Goal: Task Accomplishment & Management: Manage account settings

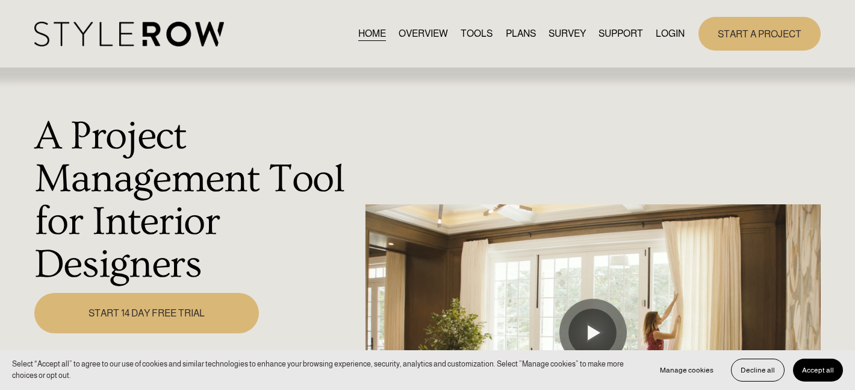
click at [663, 30] on link "LOGIN" at bounding box center [670, 33] width 29 height 16
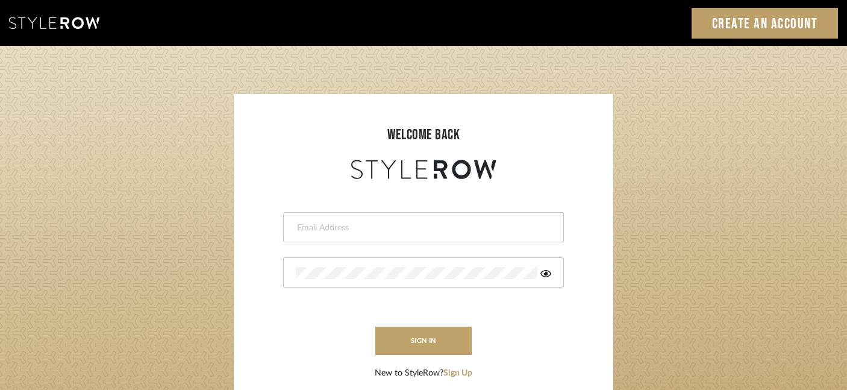
click at [326, 219] on div at bounding box center [423, 227] width 281 height 30
click at [396, 295] on form "brocklyndesigns@gmail.com This field is required sign in New to StyleRow? Sign …" at bounding box center [423, 281] width 355 height 198
click at [395, 284] on div at bounding box center [423, 272] width 281 height 30
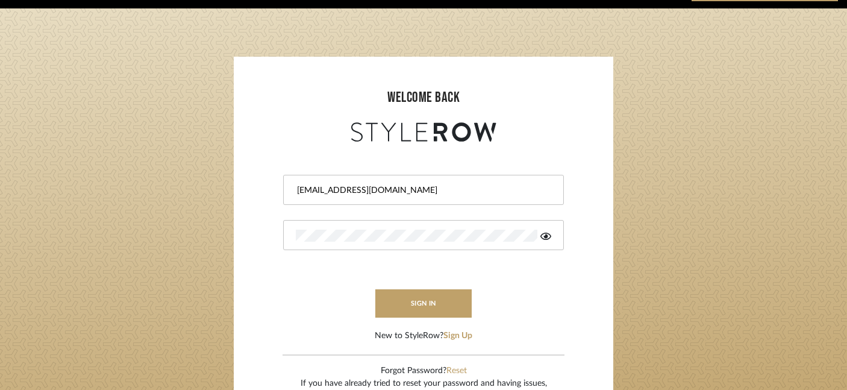
scroll to position [61, 0]
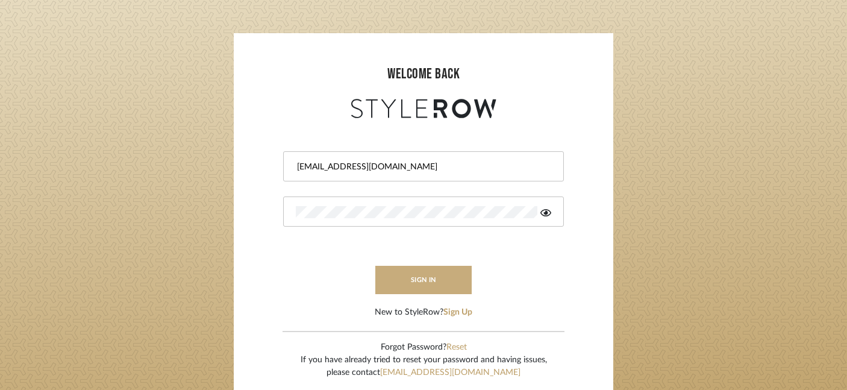
click at [414, 278] on button "sign in" at bounding box center [423, 280] width 96 height 28
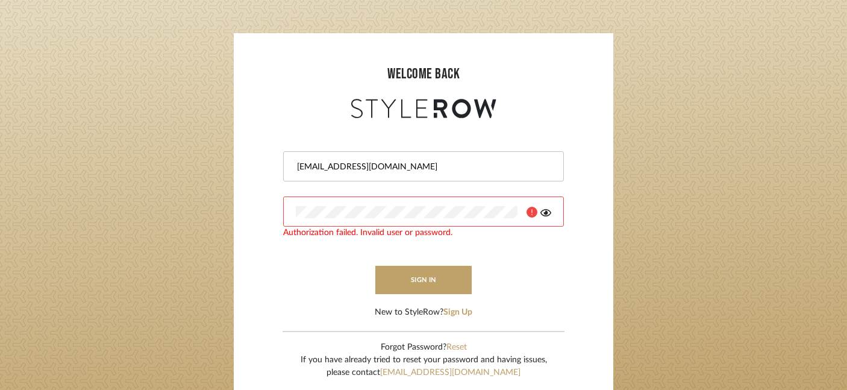
click at [548, 214] on icon at bounding box center [545, 213] width 11 height 10
click at [321, 166] on input "brocklyndesigns@gmail.com" at bounding box center [422, 167] width 252 height 12
type input "shumakerrealty@gmail.com"
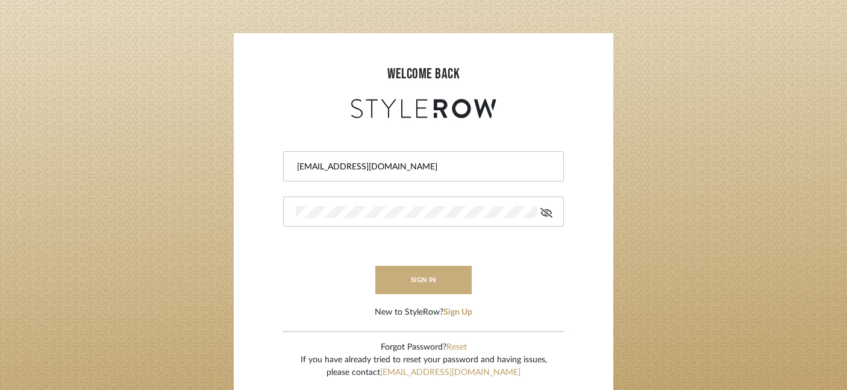
click at [463, 281] on button "sign in" at bounding box center [423, 280] width 96 height 28
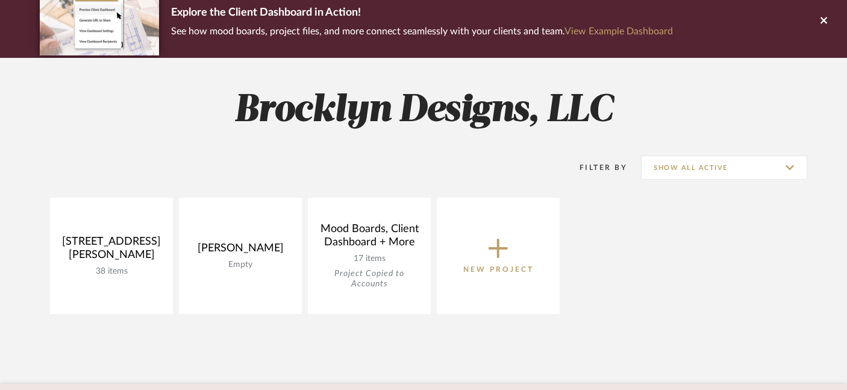
scroll to position [106, 0]
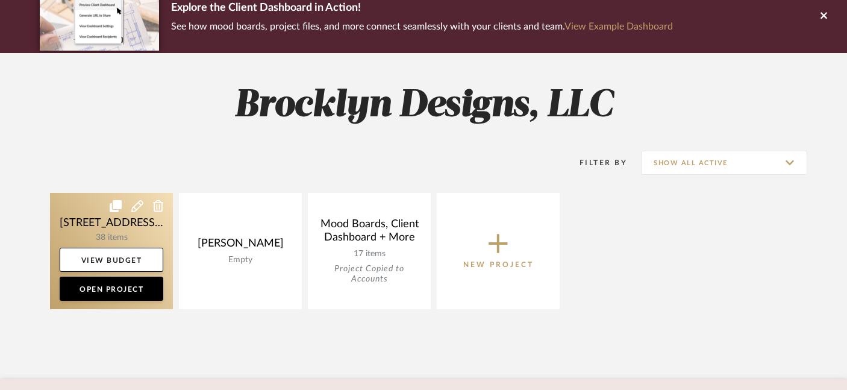
click at [142, 235] on link at bounding box center [111, 251] width 123 height 116
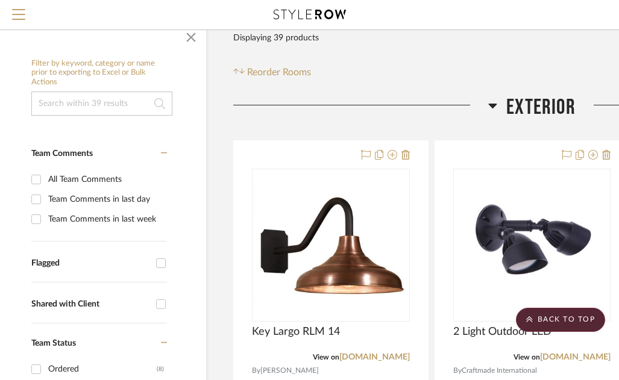
scroll to position [155, 20]
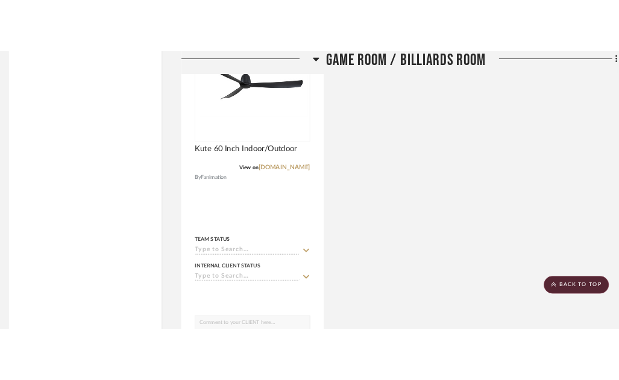
scroll to position [6331, 6]
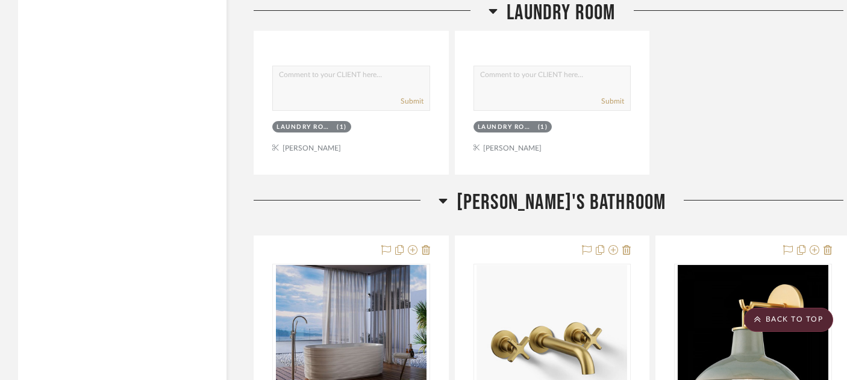
scroll to position [5451, 20]
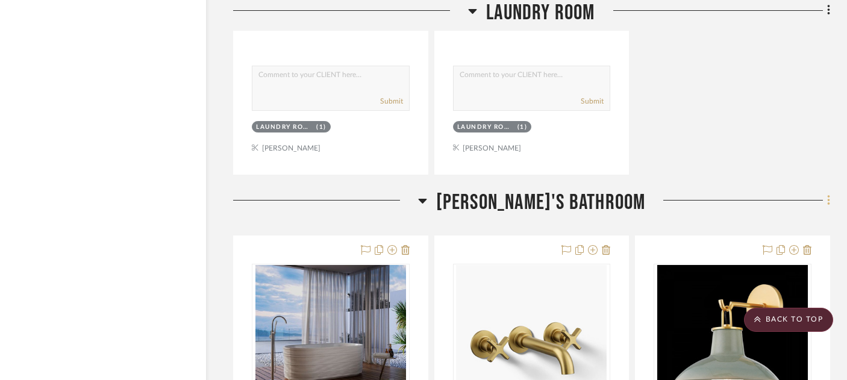
click at [626, 194] on icon at bounding box center [829, 200] width 4 height 13
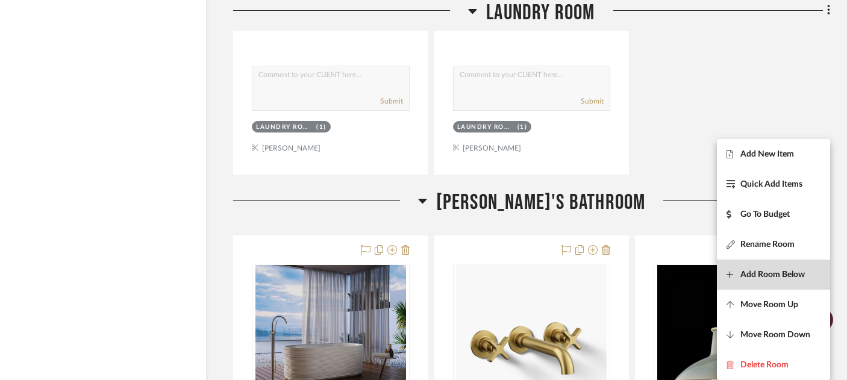
click at [626, 282] on button "Add Room Below" at bounding box center [773, 275] width 113 height 30
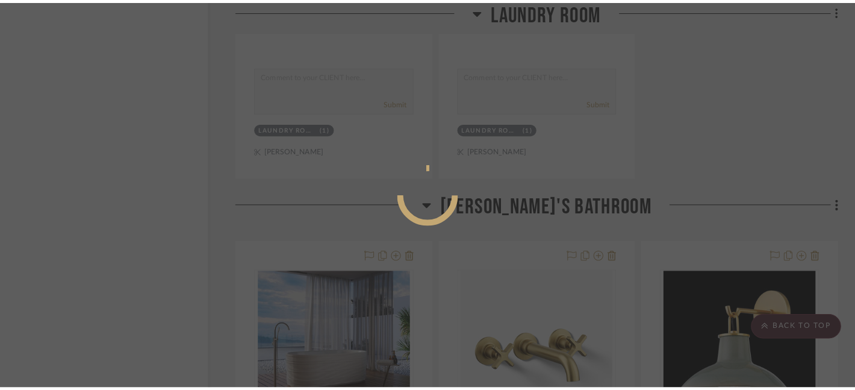
scroll to position [0, 0]
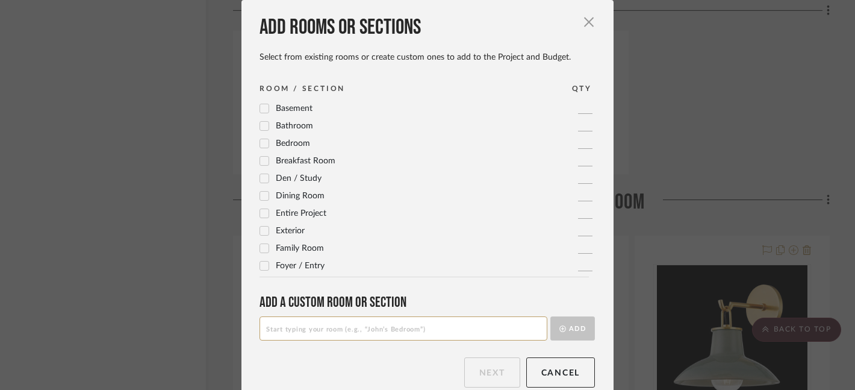
click at [321, 331] on input at bounding box center [404, 328] width 288 height 24
type input "[PERSON_NAME] Bathroom"
click at [572, 322] on button "Add" at bounding box center [573, 328] width 45 height 24
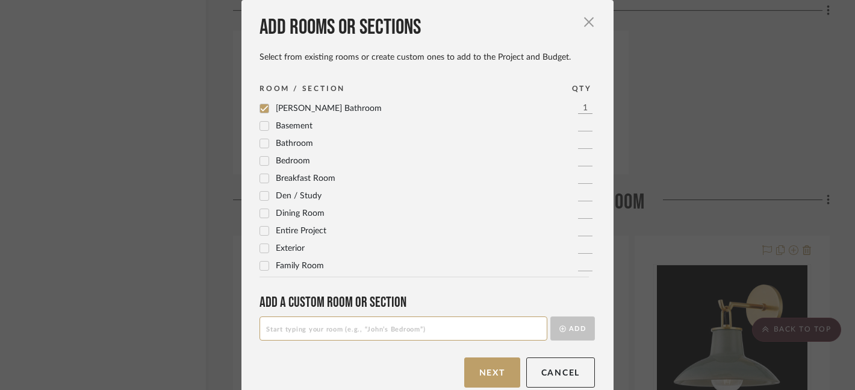
scroll to position [17, 0]
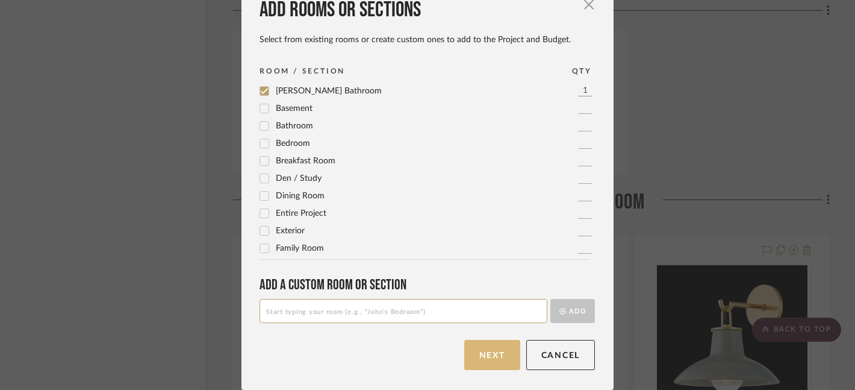
click at [496, 357] on button "Next" at bounding box center [492, 355] width 56 height 30
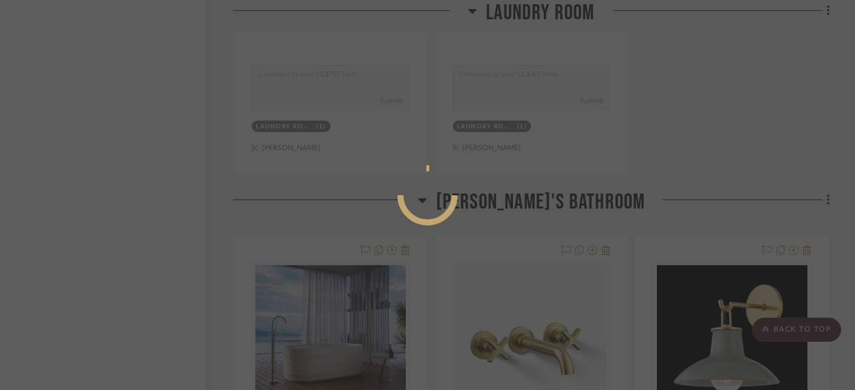
scroll to position [0, 0]
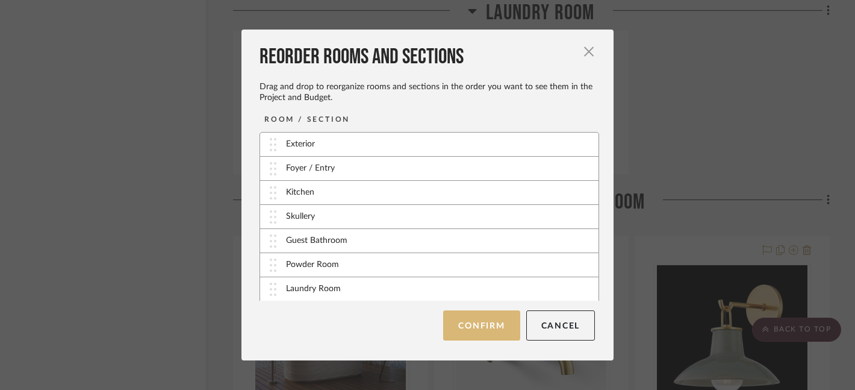
click at [485, 329] on button "Confirm" at bounding box center [481, 325] width 77 height 30
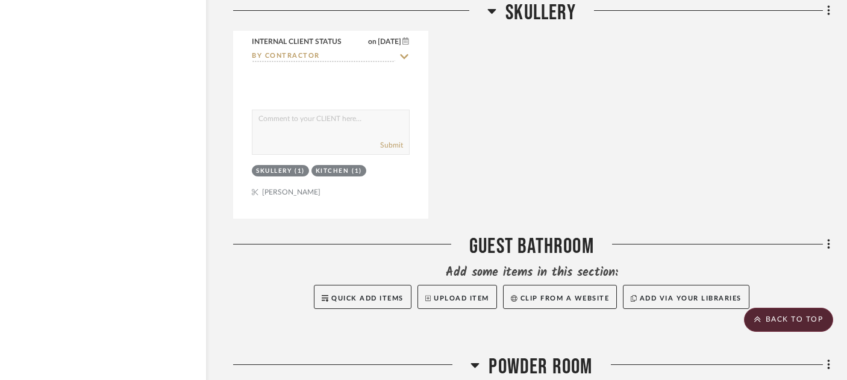
scroll to position [4123, 20]
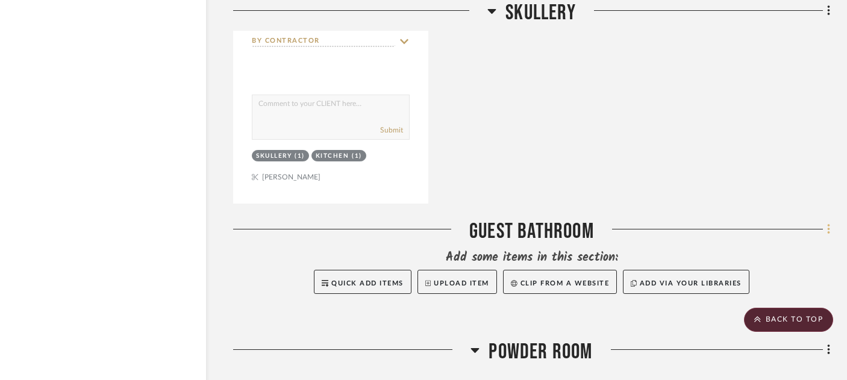
click at [626, 224] on icon at bounding box center [828, 229] width 2 height 10
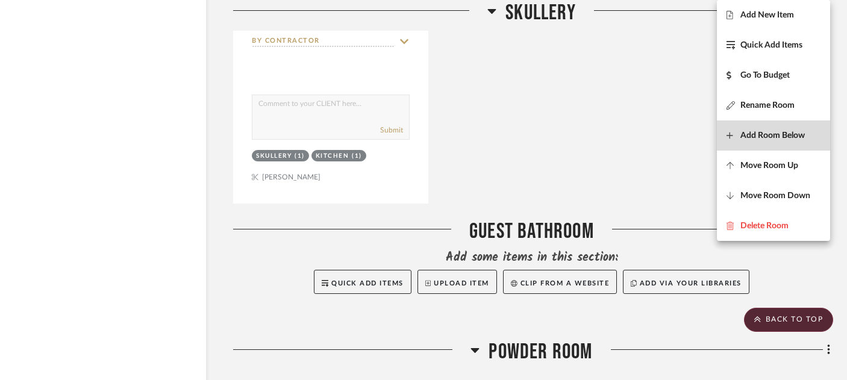
click at [626, 143] on button "Add Room Below" at bounding box center [773, 135] width 113 height 30
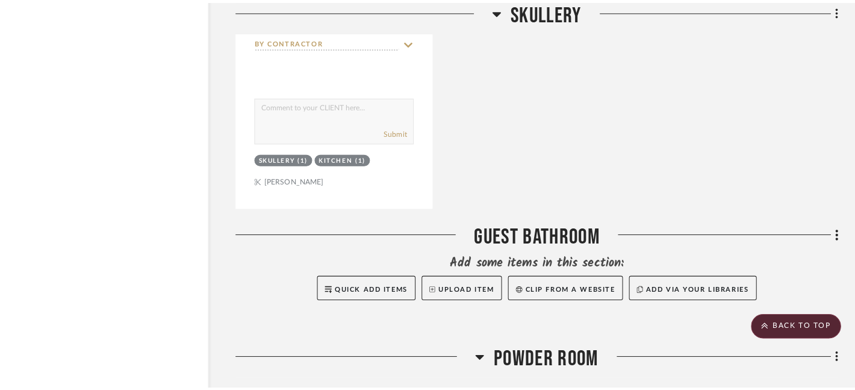
scroll to position [0, 0]
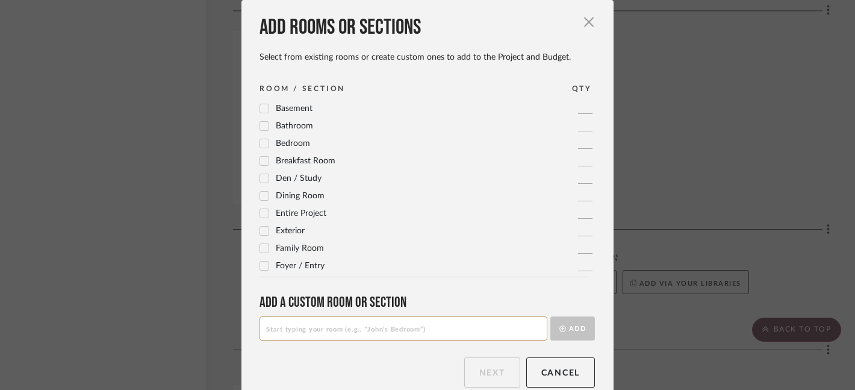
click at [369, 322] on input at bounding box center [404, 328] width 288 height 24
type input "M"
type input "Primary Bathroom"
click at [572, 332] on button "Add" at bounding box center [573, 328] width 45 height 24
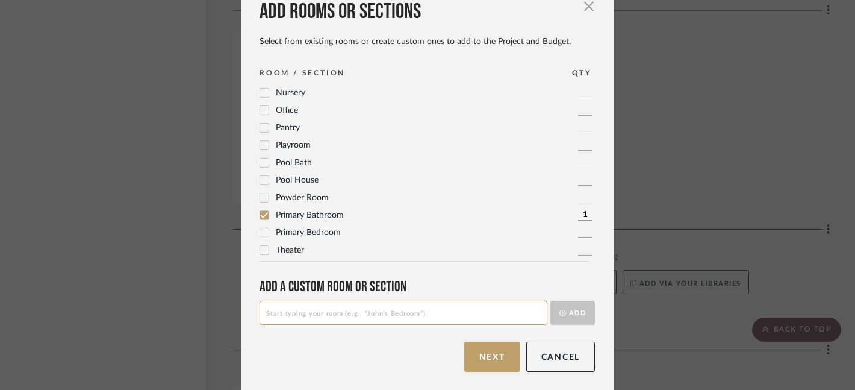
scroll to position [17, 0]
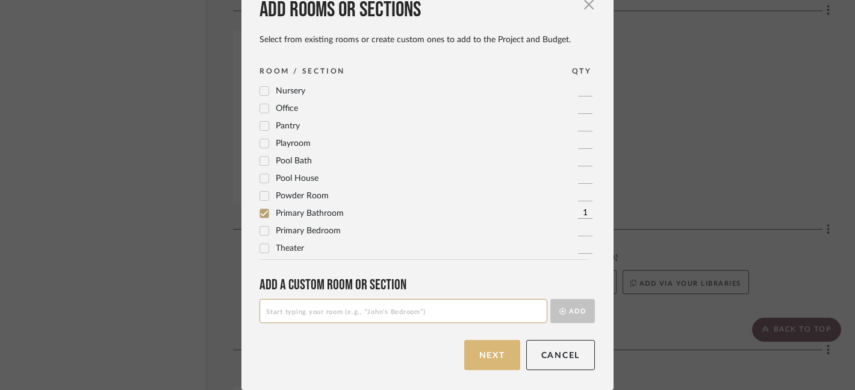
click at [486, 353] on button "Next" at bounding box center [492, 355] width 56 height 30
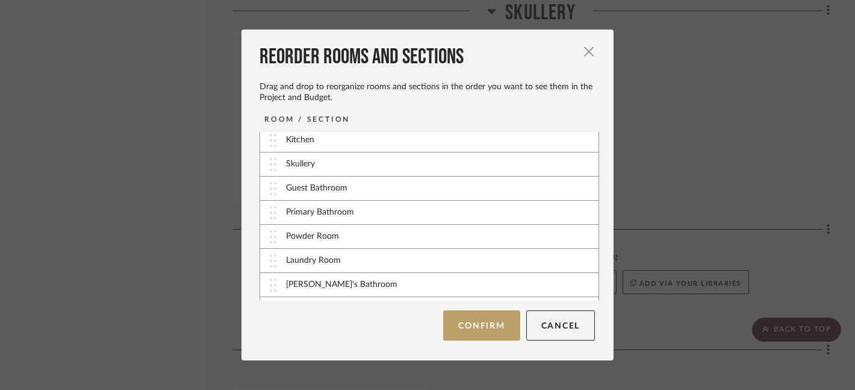
scroll to position [53, 0]
drag, startPoint x: 267, startPoint y: 210, endPoint x: 268, endPoint y: 188, distance: 22.3
click at [498, 324] on button "Confirm" at bounding box center [481, 325] width 77 height 30
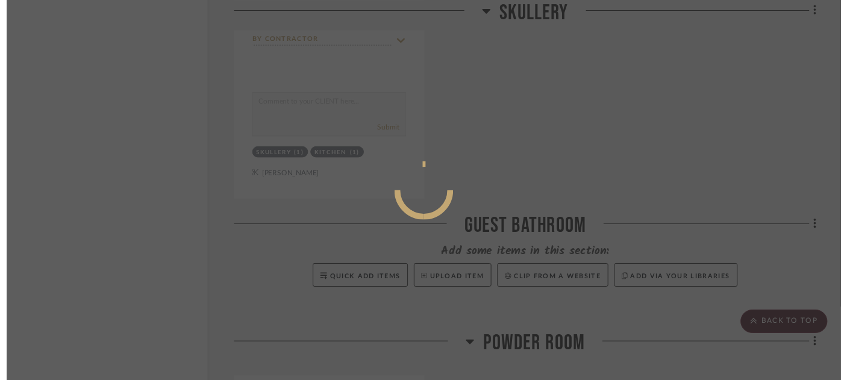
scroll to position [4123, 20]
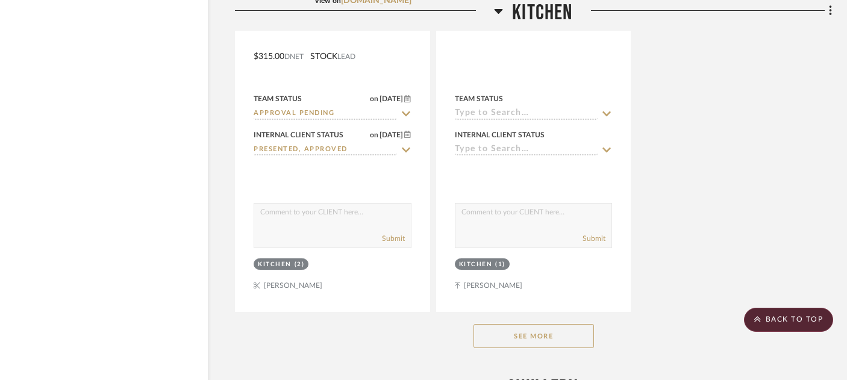
scroll to position [2865, 19]
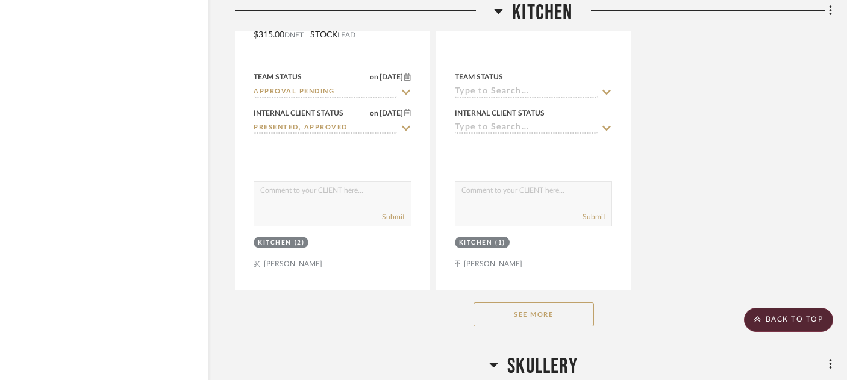
click at [487, 302] on button "See More" at bounding box center [533, 314] width 120 height 24
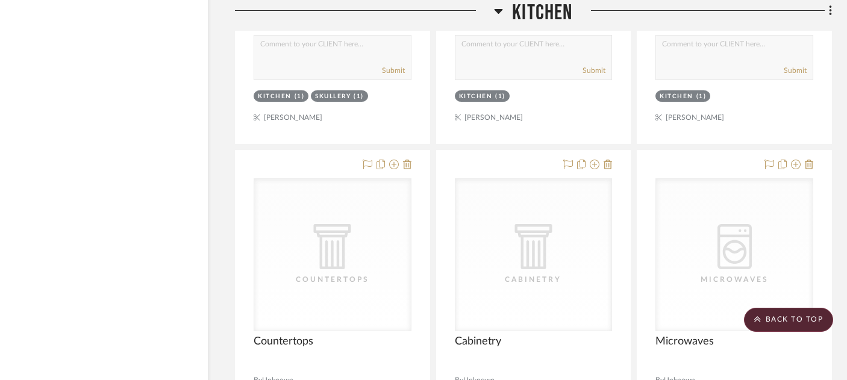
scroll to position [3544, 19]
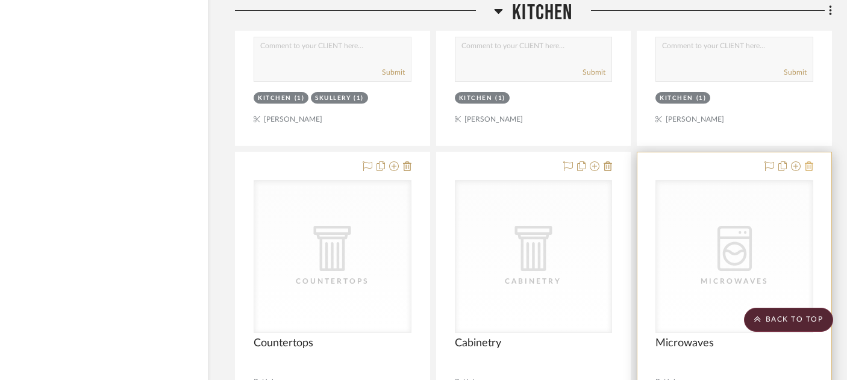
click at [811, 161] on icon at bounding box center [809, 166] width 8 height 10
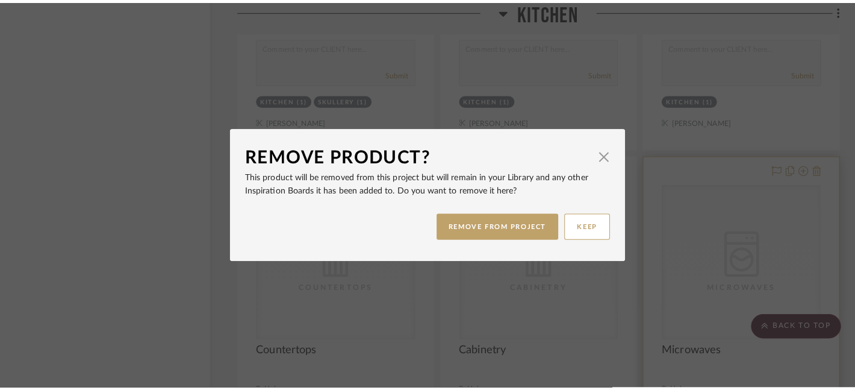
scroll to position [0, 0]
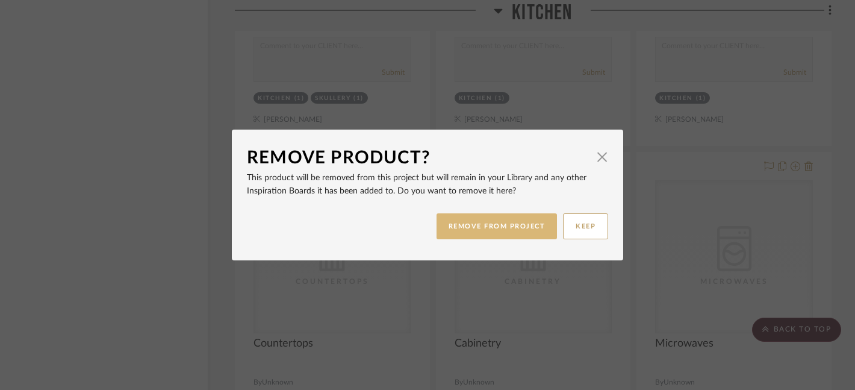
click at [544, 228] on button "REMOVE FROM PROJECT" at bounding box center [497, 226] width 121 height 26
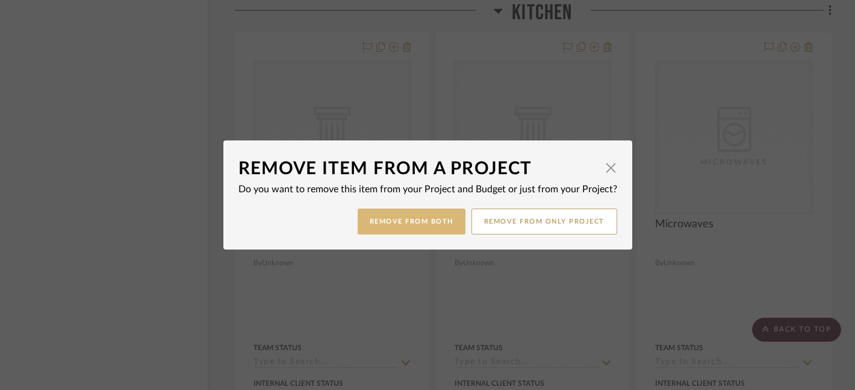
click at [443, 229] on button "Remove from Both" at bounding box center [412, 221] width 108 height 26
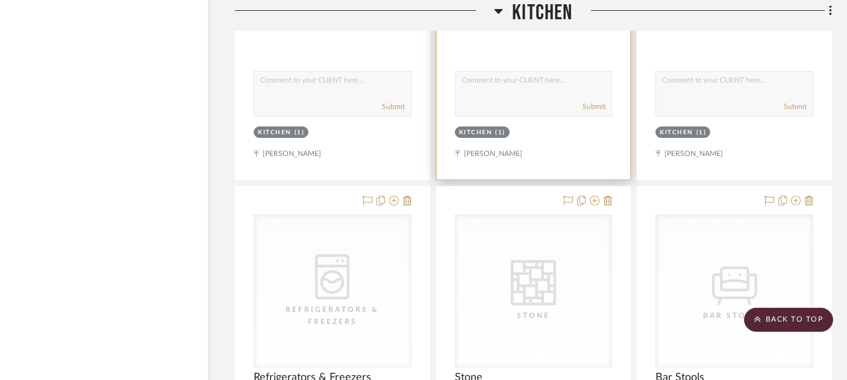
scroll to position [4043, 19]
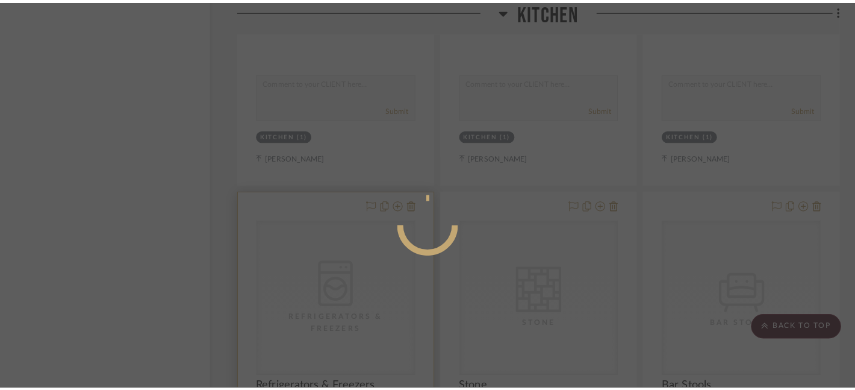
scroll to position [0, 0]
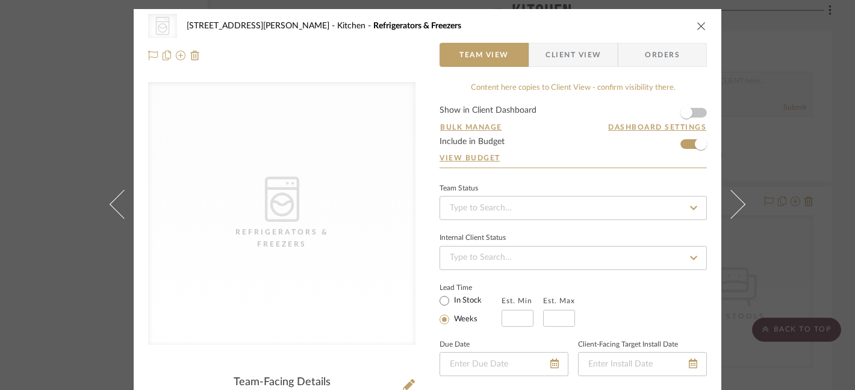
click at [699, 27] on icon "close" at bounding box center [702, 26] width 10 height 10
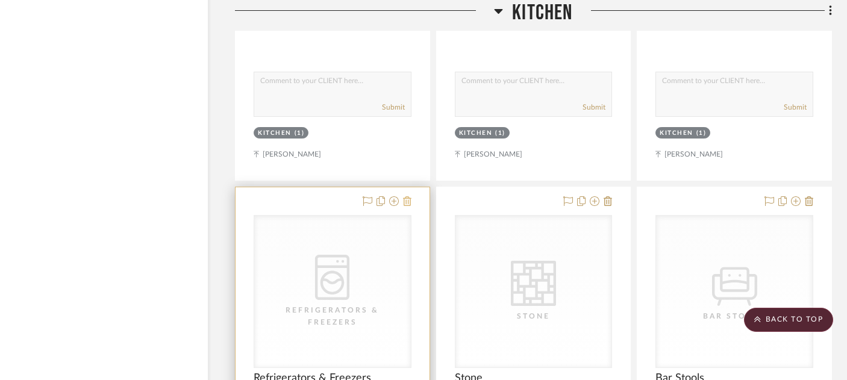
click at [409, 196] on icon at bounding box center [407, 201] width 8 height 10
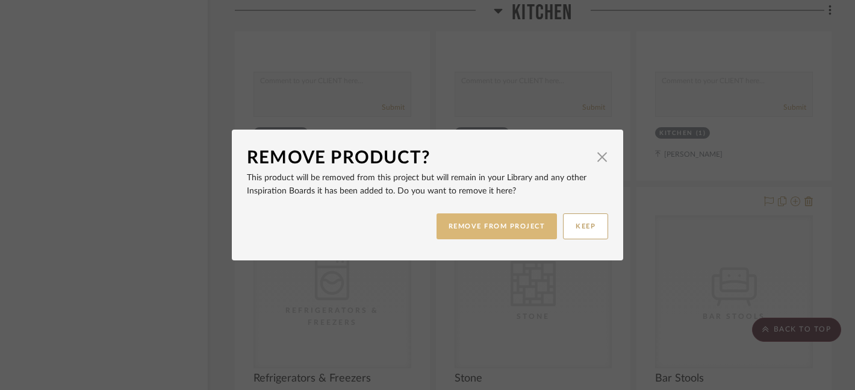
click at [475, 226] on button "REMOVE FROM PROJECT" at bounding box center [497, 226] width 121 height 26
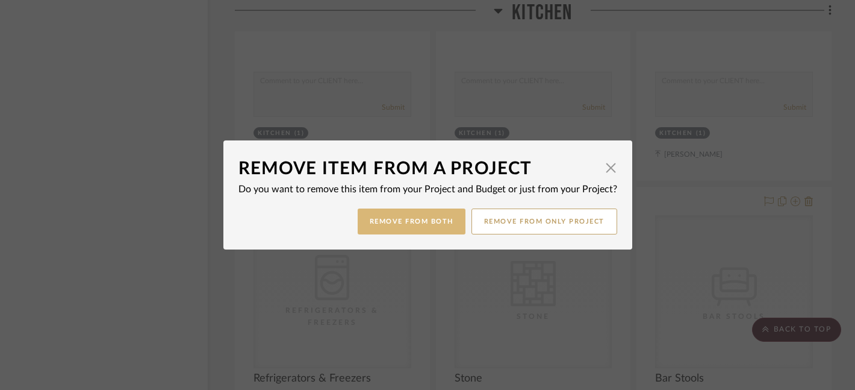
click at [424, 228] on button "Remove from Both" at bounding box center [412, 221] width 108 height 26
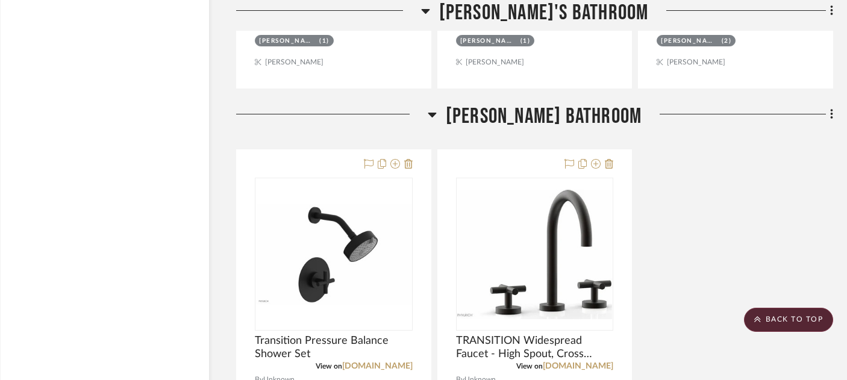
scroll to position [8852, 17]
click at [829, 106] on fa-icon at bounding box center [830, 116] width 8 height 20
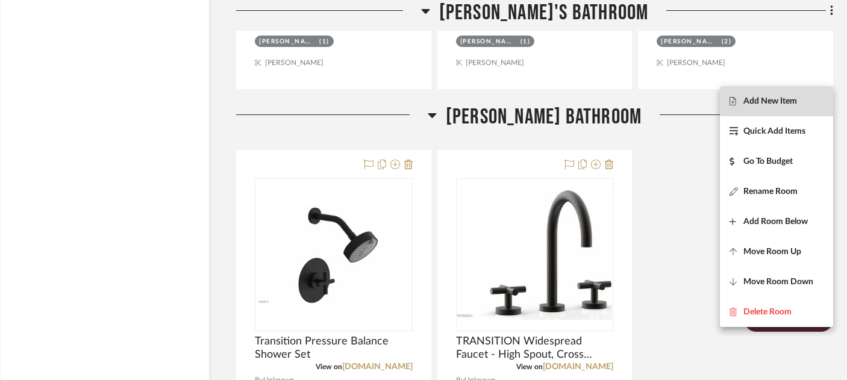
click at [783, 102] on span "Add New Item" at bounding box center [770, 101] width 54 height 10
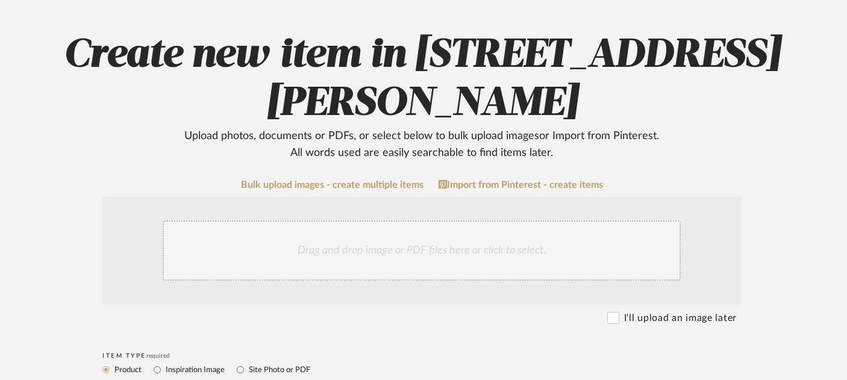
scroll to position [114, 12]
click at [470, 179] on link "Import from Pinterest - create items" at bounding box center [521, 184] width 164 height 11
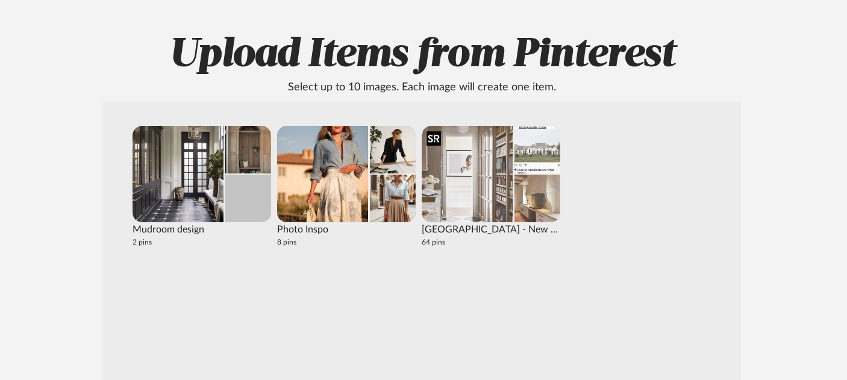
click at [448, 181] on img at bounding box center [467, 174] width 91 height 96
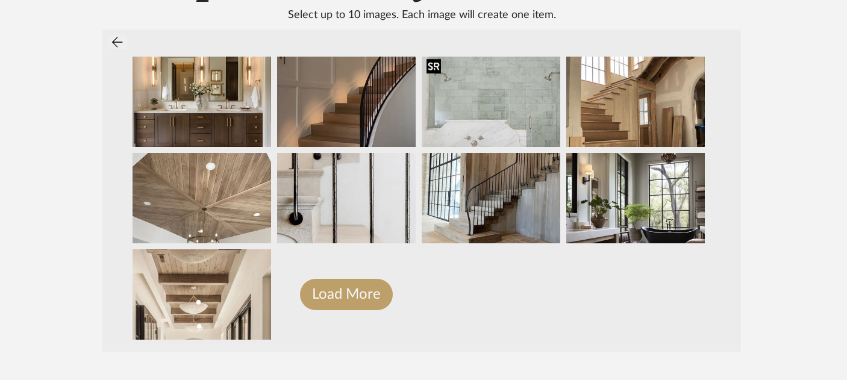
scroll to position [225, 12]
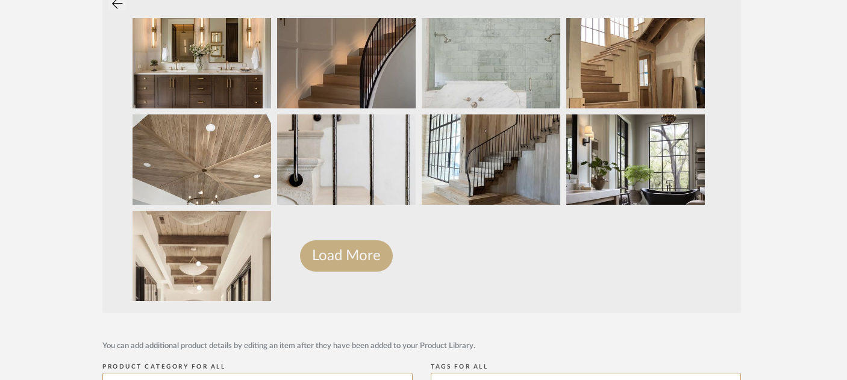
click at [358, 266] on button "Load More" at bounding box center [346, 255] width 93 height 31
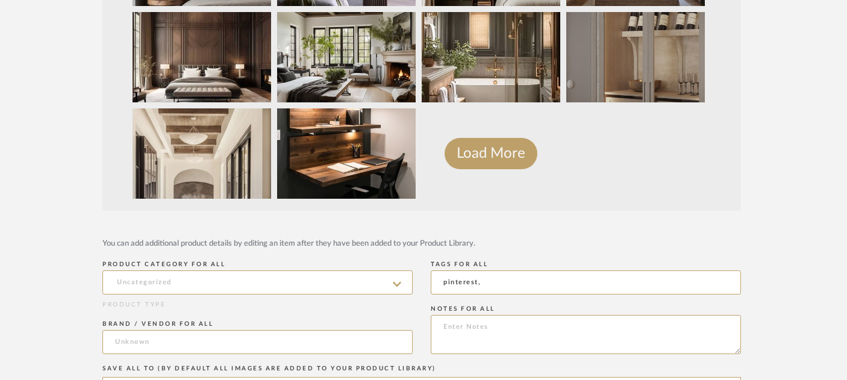
scroll to position [343, 12]
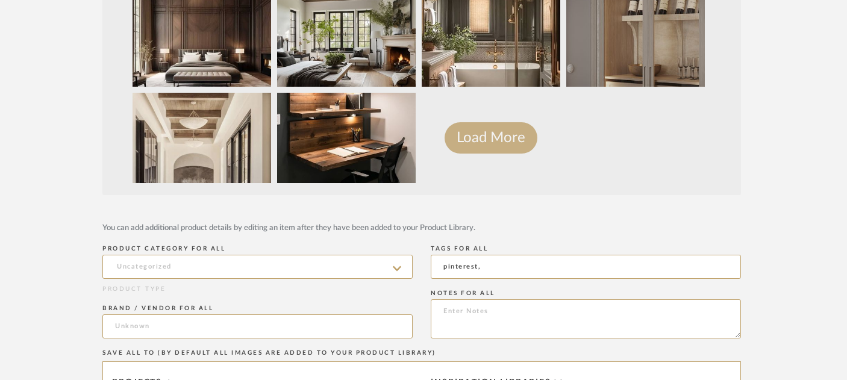
click at [496, 140] on button "Load More" at bounding box center [491, 137] width 93 height 31
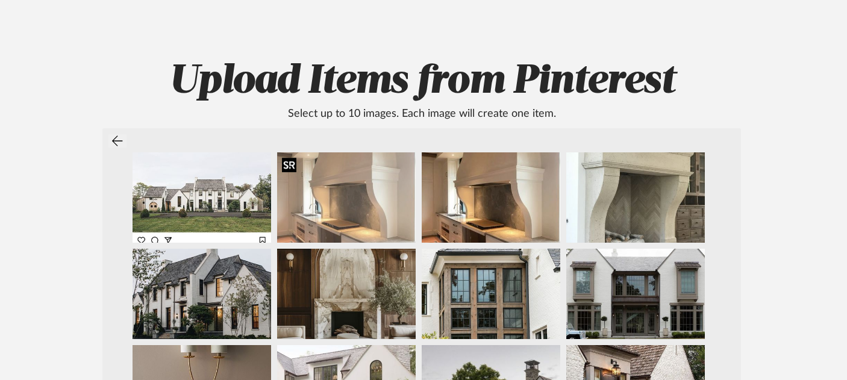
scroll to position [66, 12]
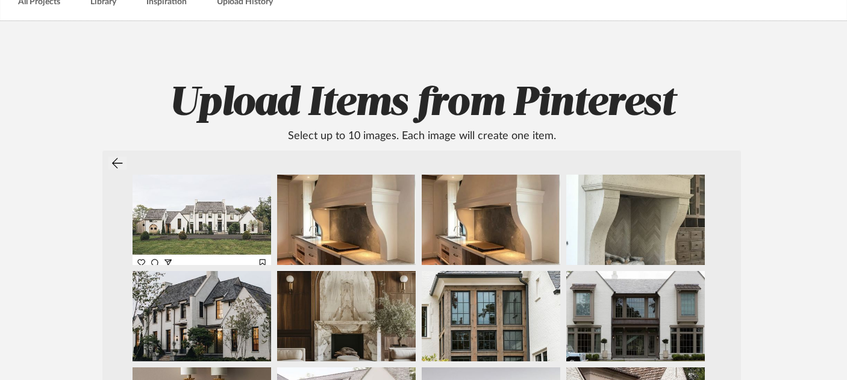
click at [113, 160] on icon at bounding box center [117, 163] width 11 height 12
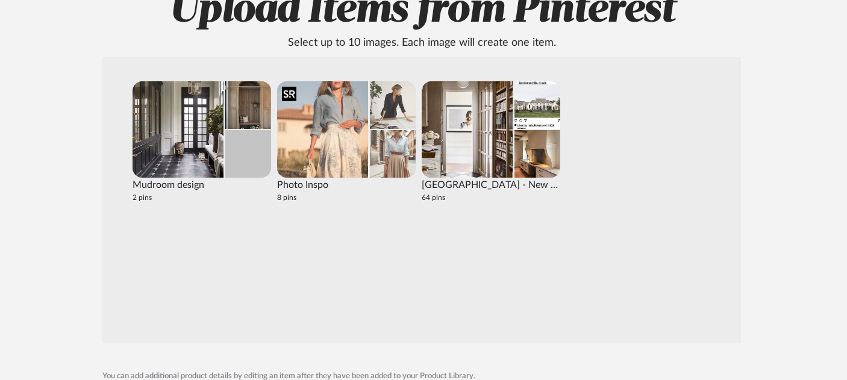
scroll to position [158, 12]
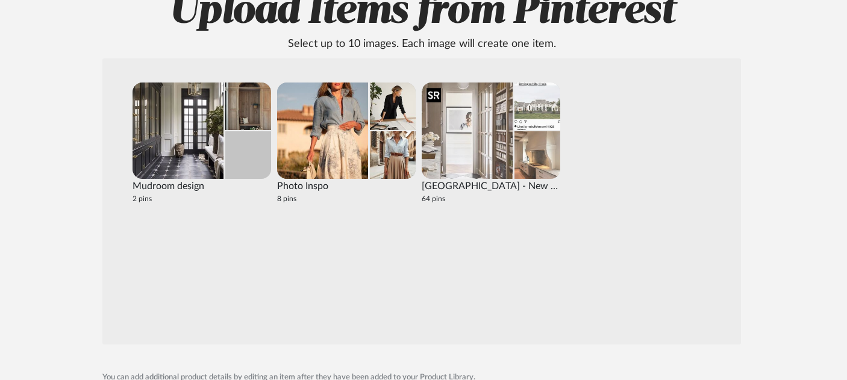
click at [460, 143] on img at bounding box center [467, 131] width 91 height 96
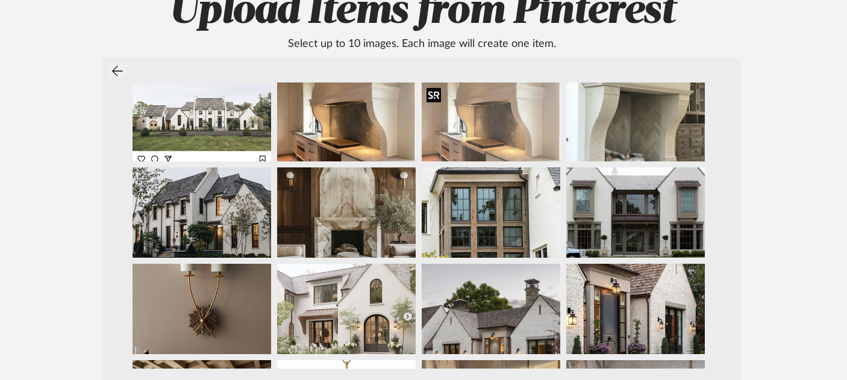
scroll to position [0, 0]
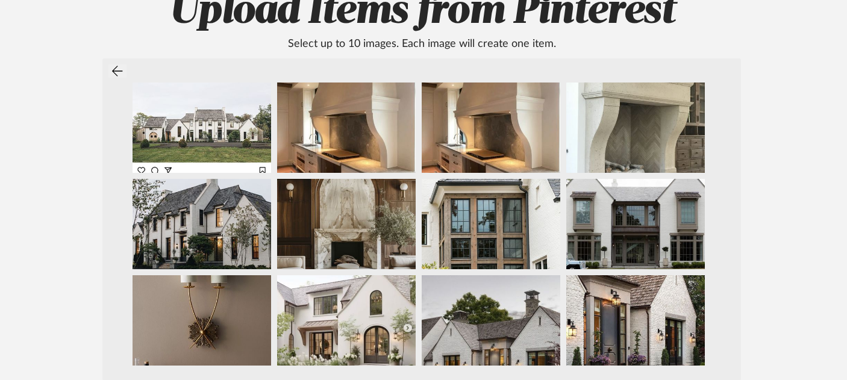
click at [116, 71] on icon at bounding box center [117, 71] width 10 height 10
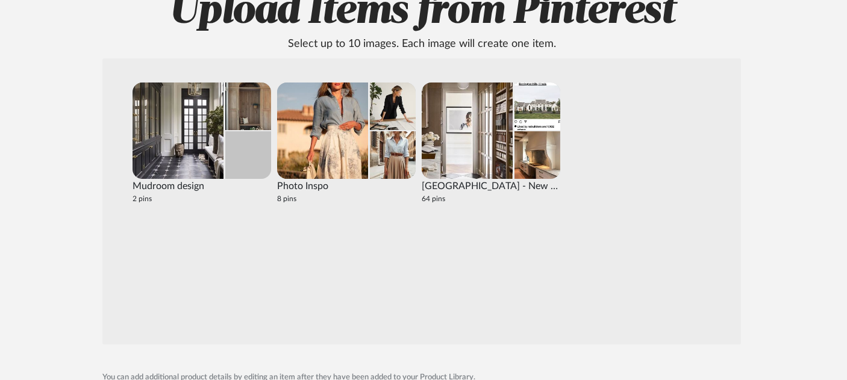
scroll to position [0, 12]
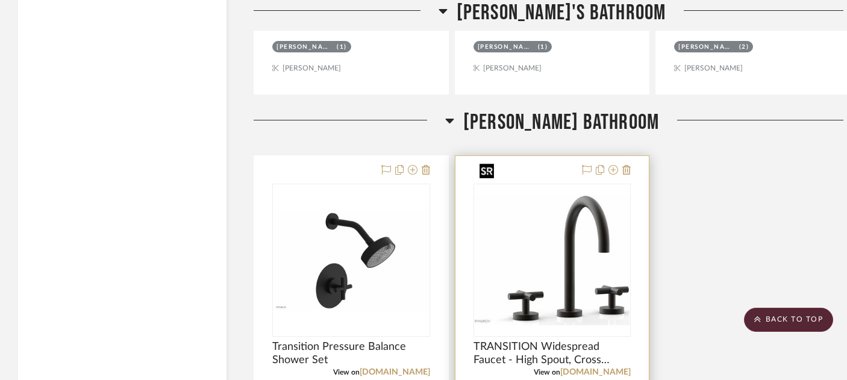
scroll to position [6710, 20]
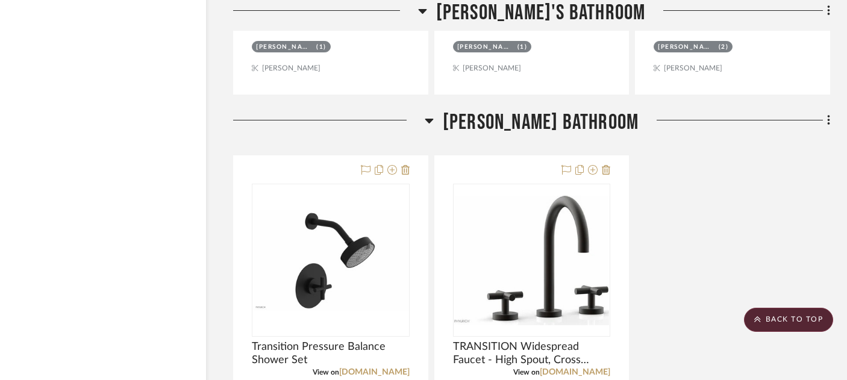
click at [826, 111] on fa-icon at bounding box center [827, 121] width 8 height 20
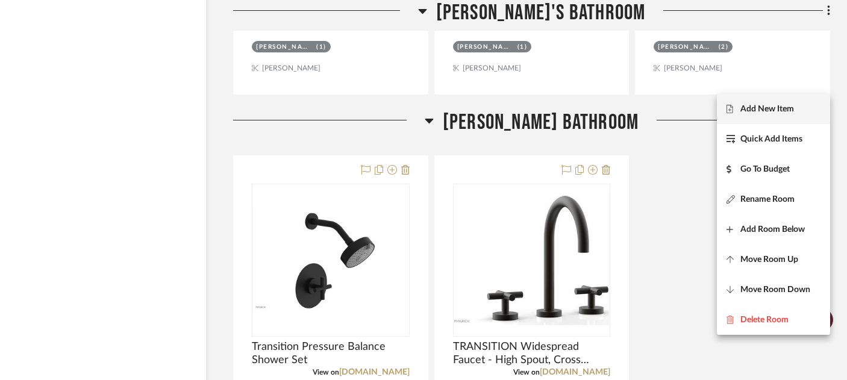
click at [789, 108] on span "Add New Item" at bounding box center [767, 109] width 54 height 10
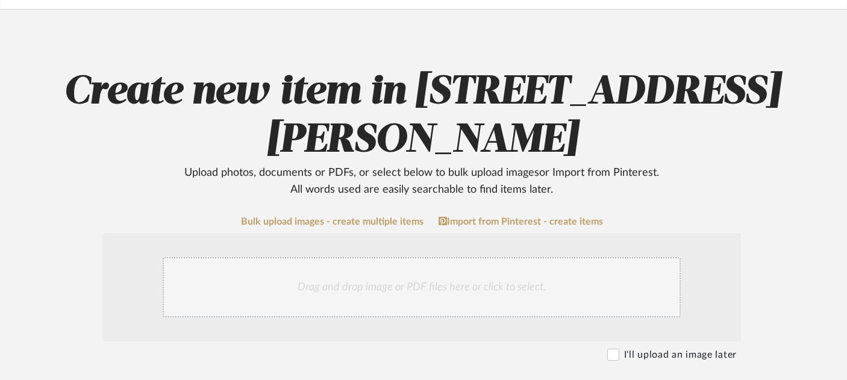
scroll to position [78, 12]
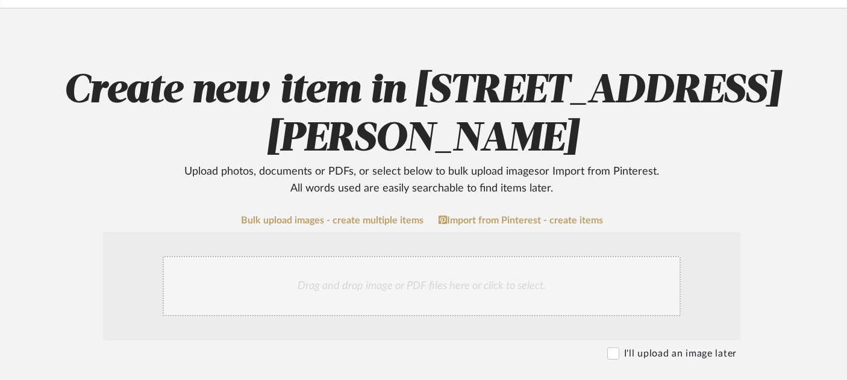
drag, startPoint x: 425, startPoint y: 237, endPoint x: 443, endPoint y: 1, distance: 236.9
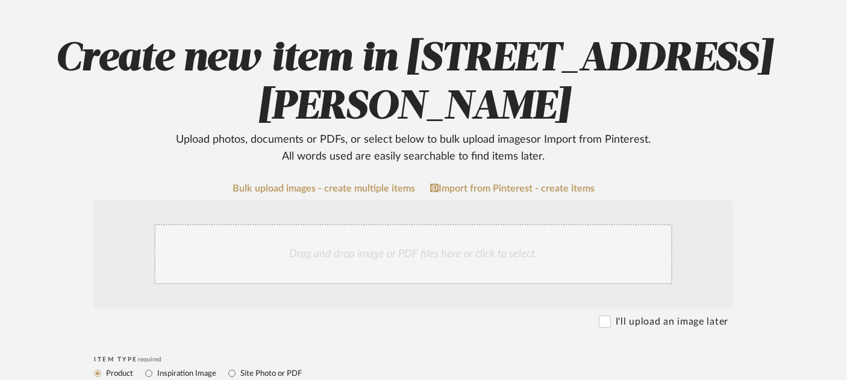
scroll to position [135, 20]
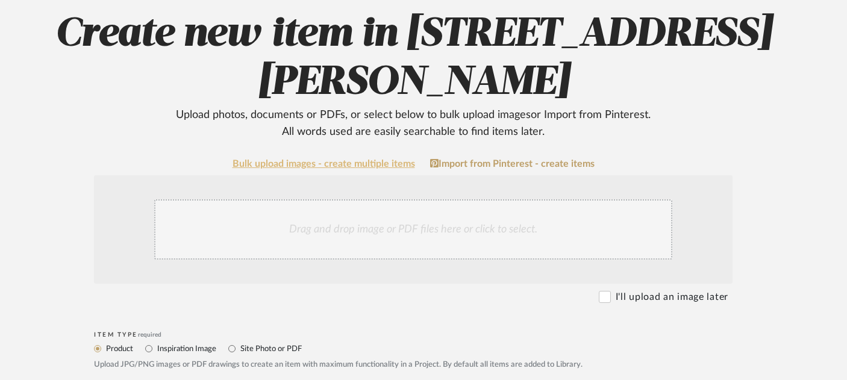
click at [334, 159] on link "Bulk upload images - create multiple items" at bounding box center [324, 164] width 183 height 10
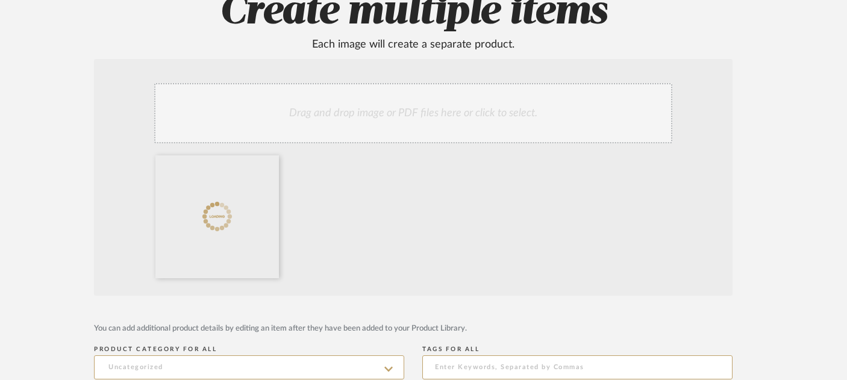
scroll to position [180, 20]
